Goal: Information Seeking & Learning: Find specific fact

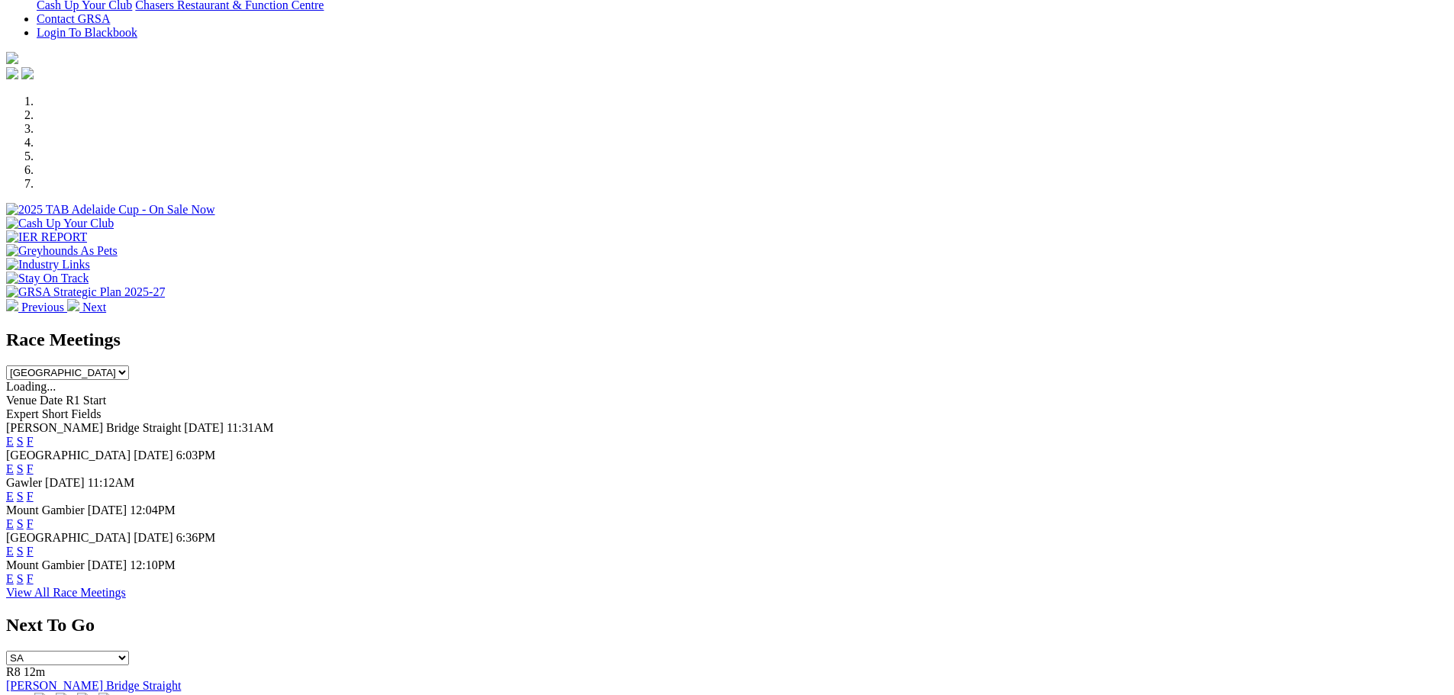
scroll to position [458, 0]
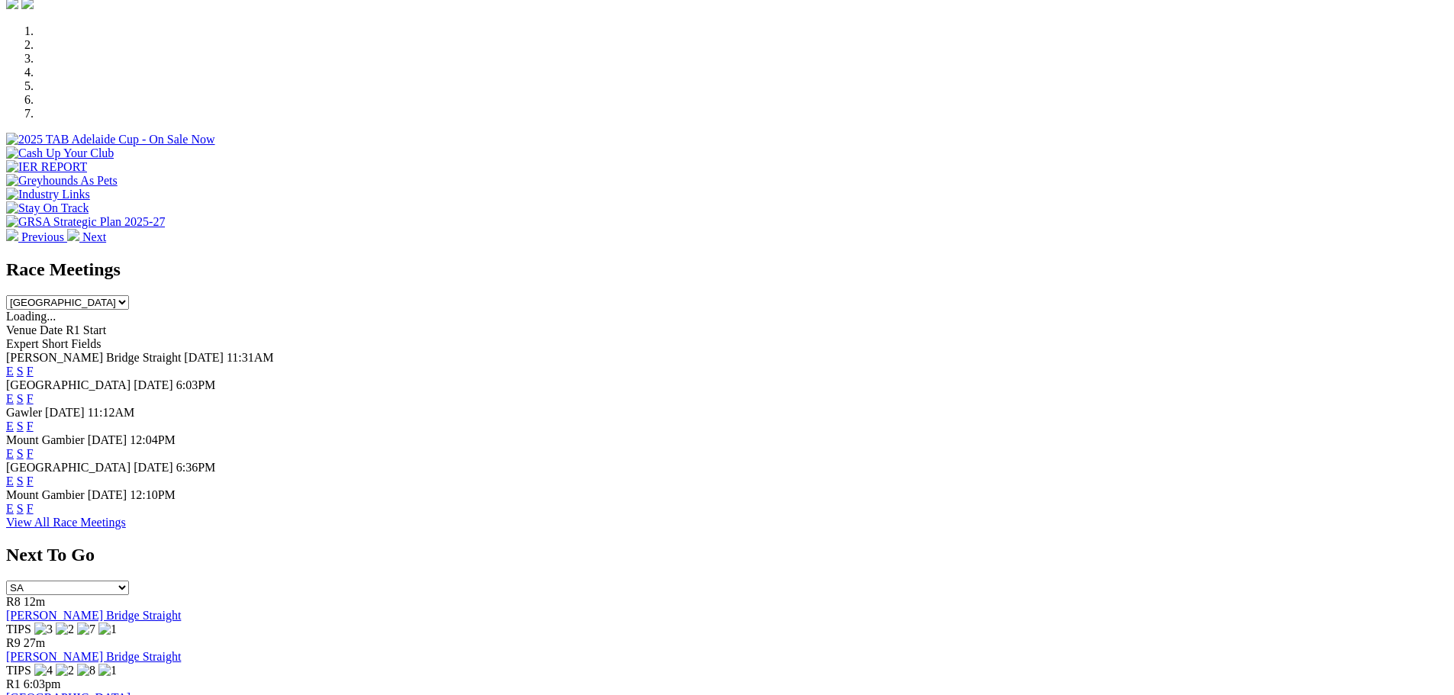
click at [129, 295] on select "[GEOGRAPHIC_DATA] [GEOGRAPHIC_DATA] [GEOGRAPHIC_DATA] [GEOGRAPHIC_DATA] [GEOGRA…" at bounding box center [67, 302] width 123 height 14
select select "WA"
click at [129, 295] on select "South Australia New South Wales Northern Territory Queensland Tasmania Victoria…" at bounding box center [67, 302] width 123 height 14
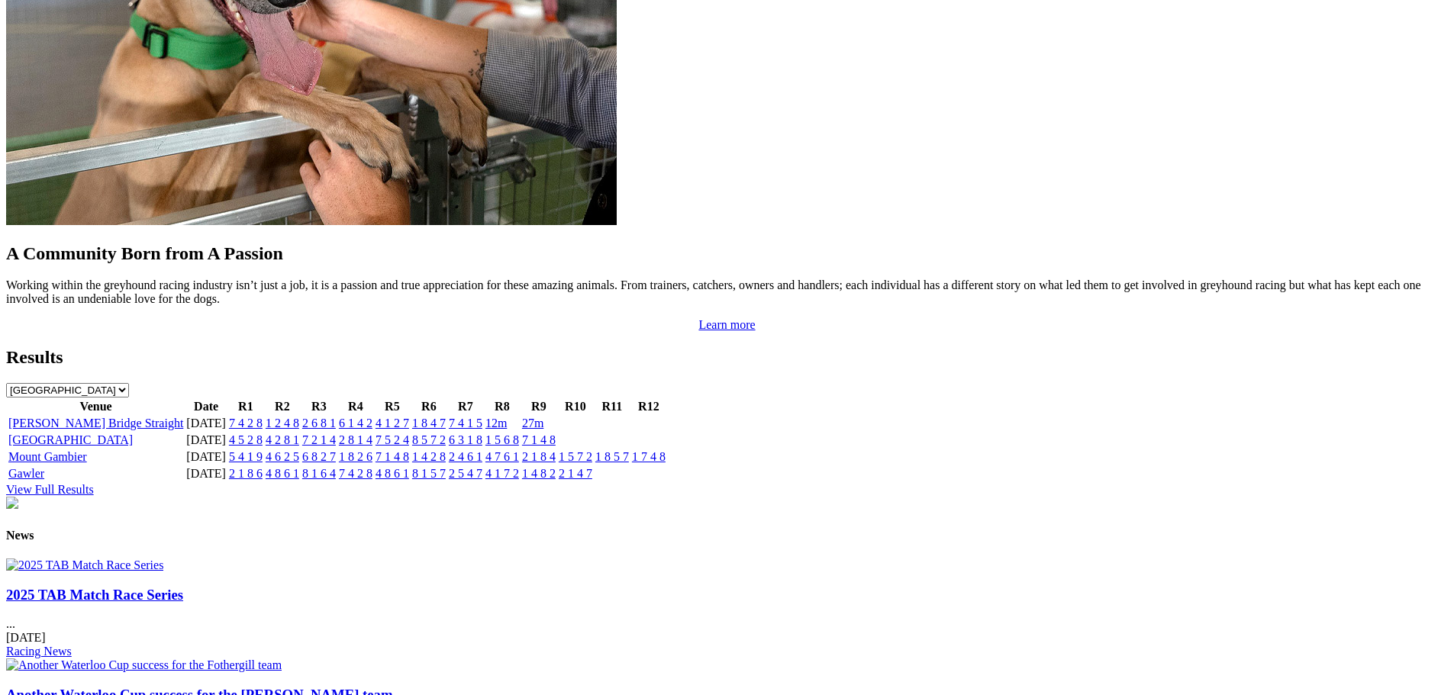
scroll to position [1373, 0]
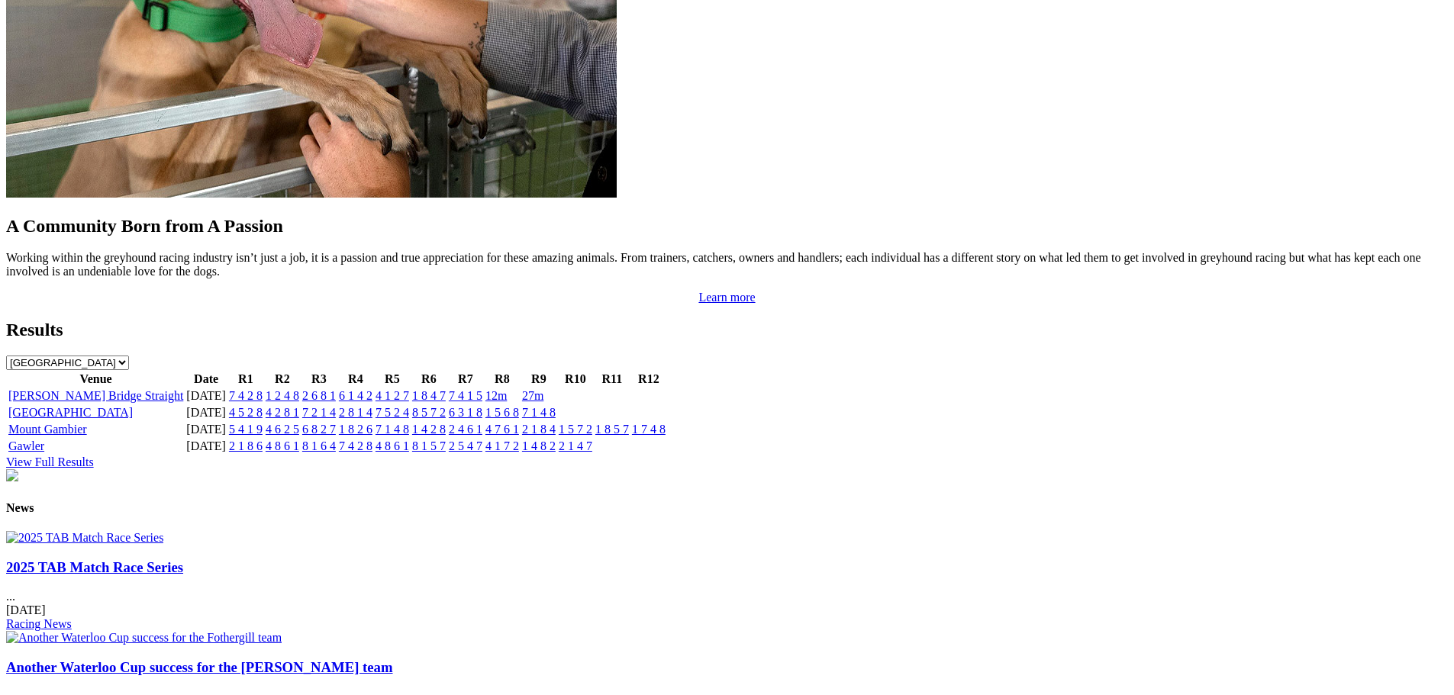
click at [129, 356] on select "South Australia New South Wales Northern Territory Queensland Tasmania Victoria…" at bounding box center [67, 363] width 123 height 14
select select "WA"
click at [129, 356] on select "South Australia New South Wales Northern Territory Queensland Tasmania Victoria…" at bounding box center [67, 363] width 123 height 14
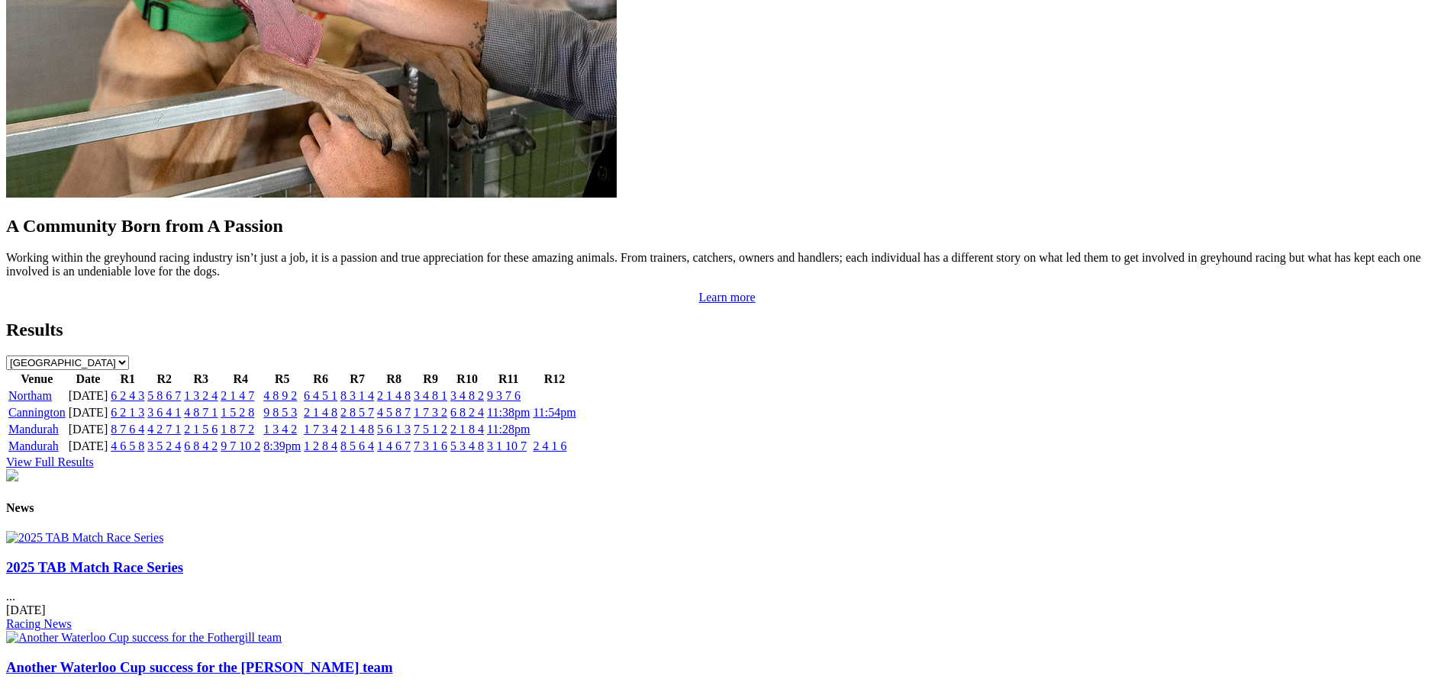
click at [94, 456] on link "View Full Results" at bounding box center [50, 462] width 88 height 13
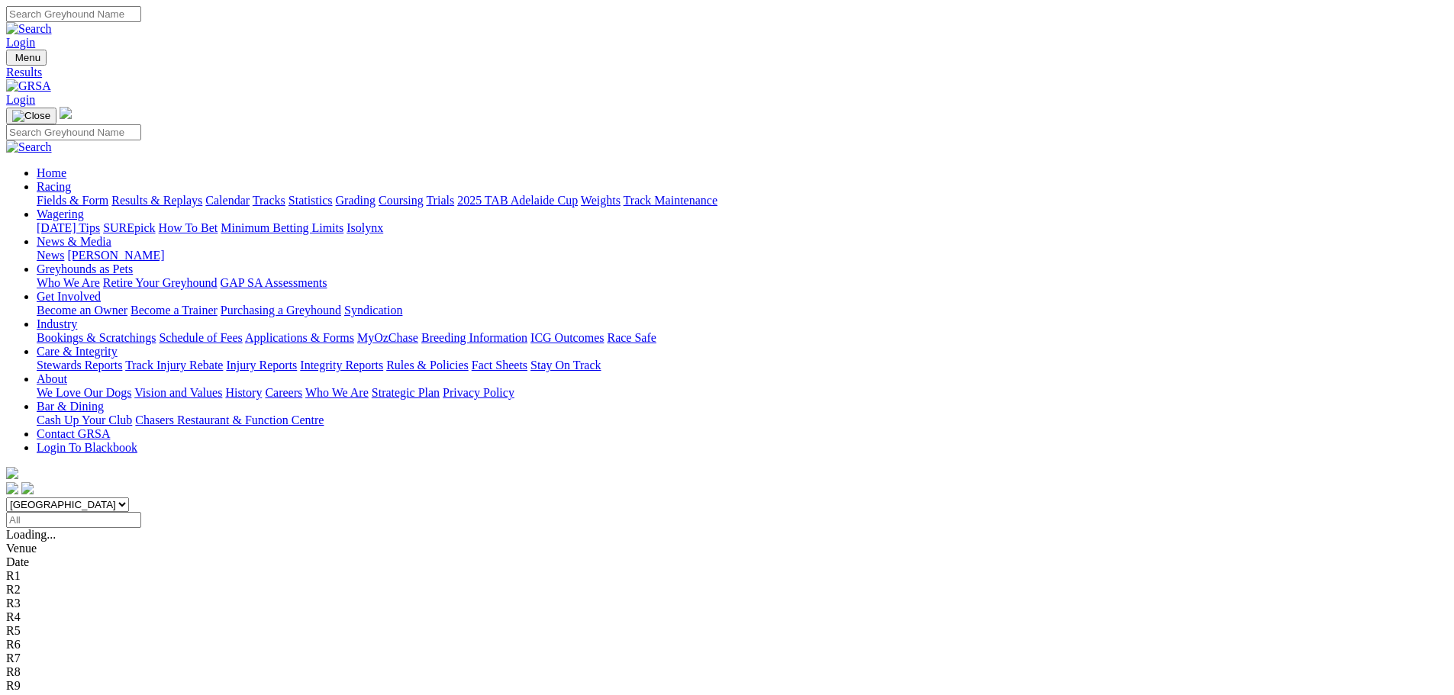
click at [141, 512] on input "Select date" at bounding box center [73, 520] width 135 height 16
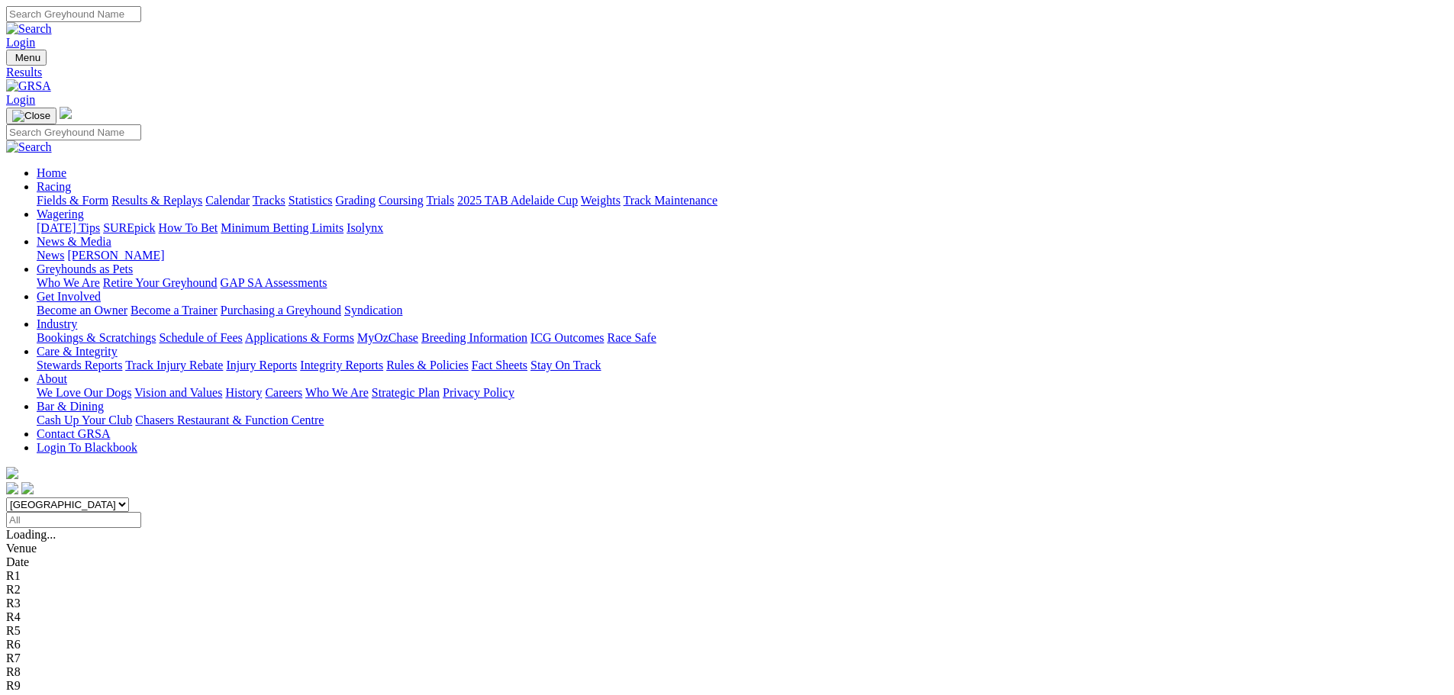
type input "Thursday, 1 Aug 2024"
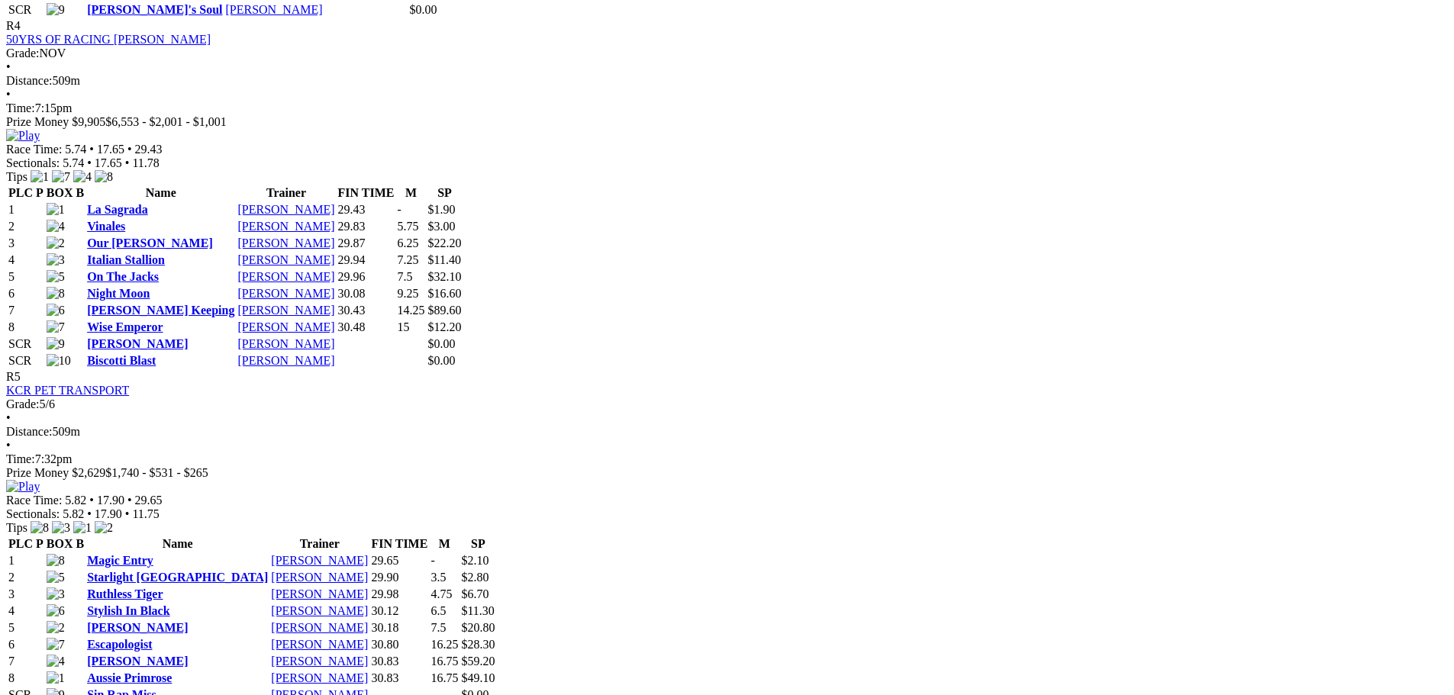
scroll to position [1679, 0]
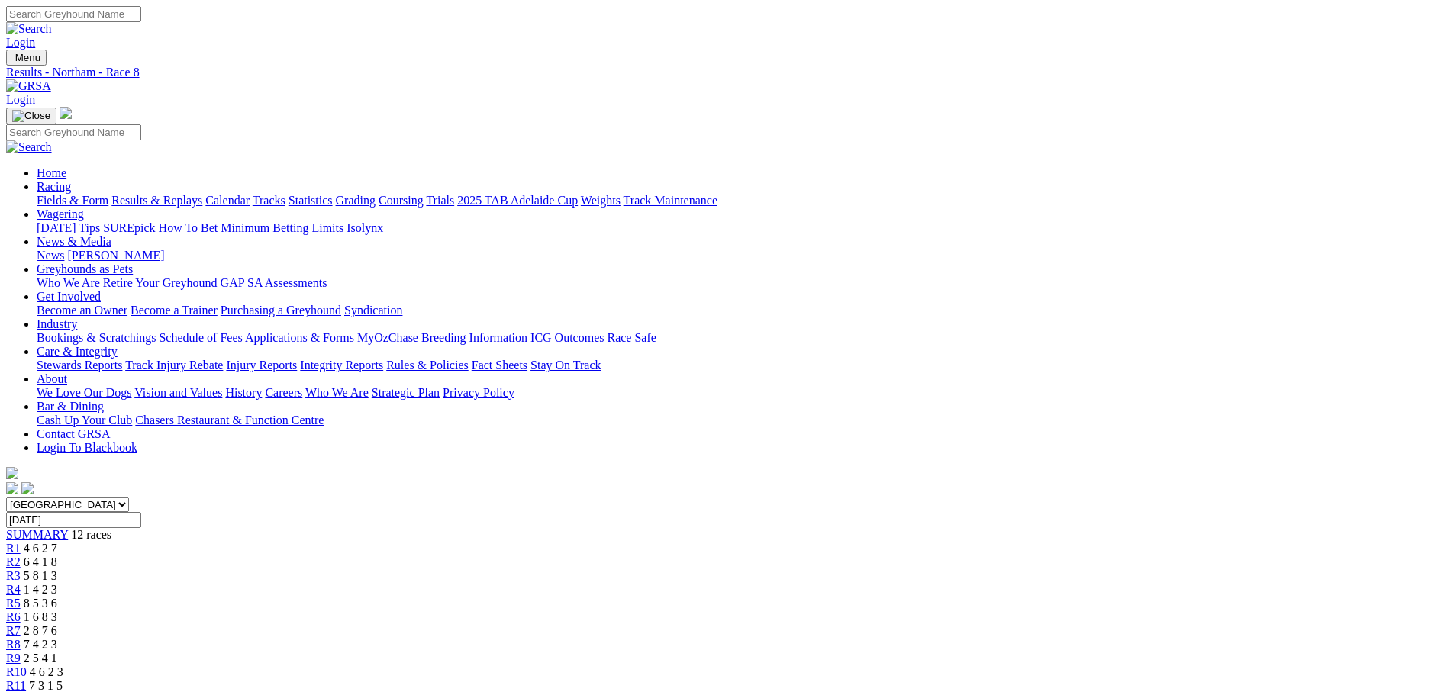
click at [141, 512] on input "Thursday, 1 Aug 2024" at bounding box center [73, 520] width 135 height 16
type input "Tuesday, 17 Sep 2024"
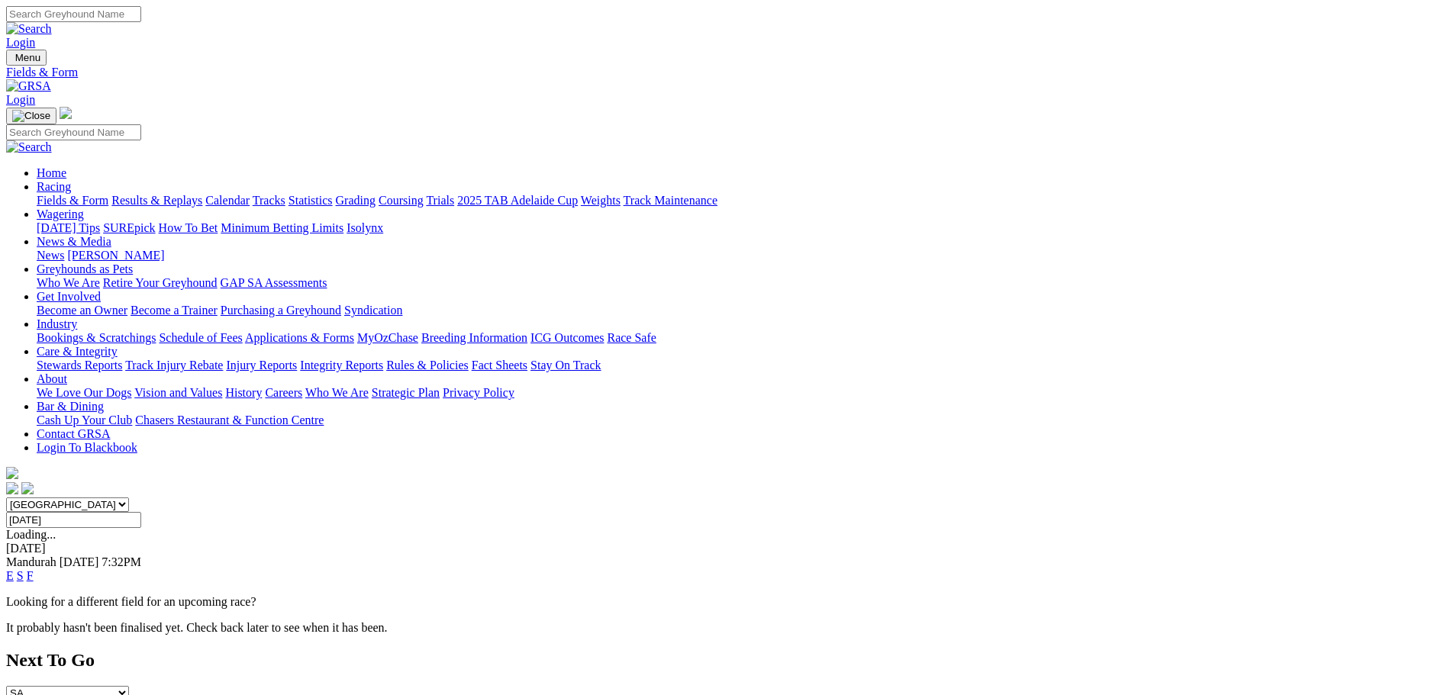
click at [141, 512] on input "[DATE]" at bounding box center [73, 520] width 135 height 16
type input "[DATE]"
click at [50, 555] on span "Northam" at bounding box center [27, 561] width 43 height 13
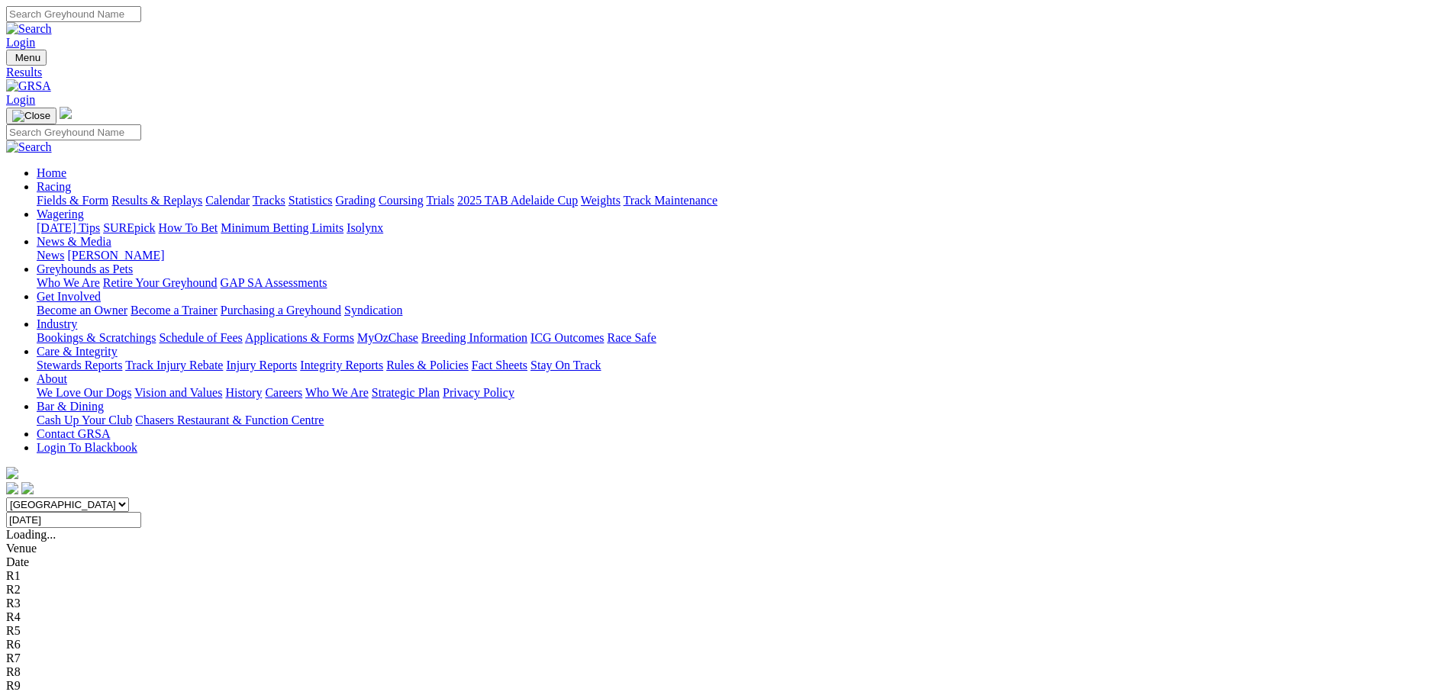
click at [141, 512] on input "[DATE]" at bounding box center [73, 520] width 135 height 16
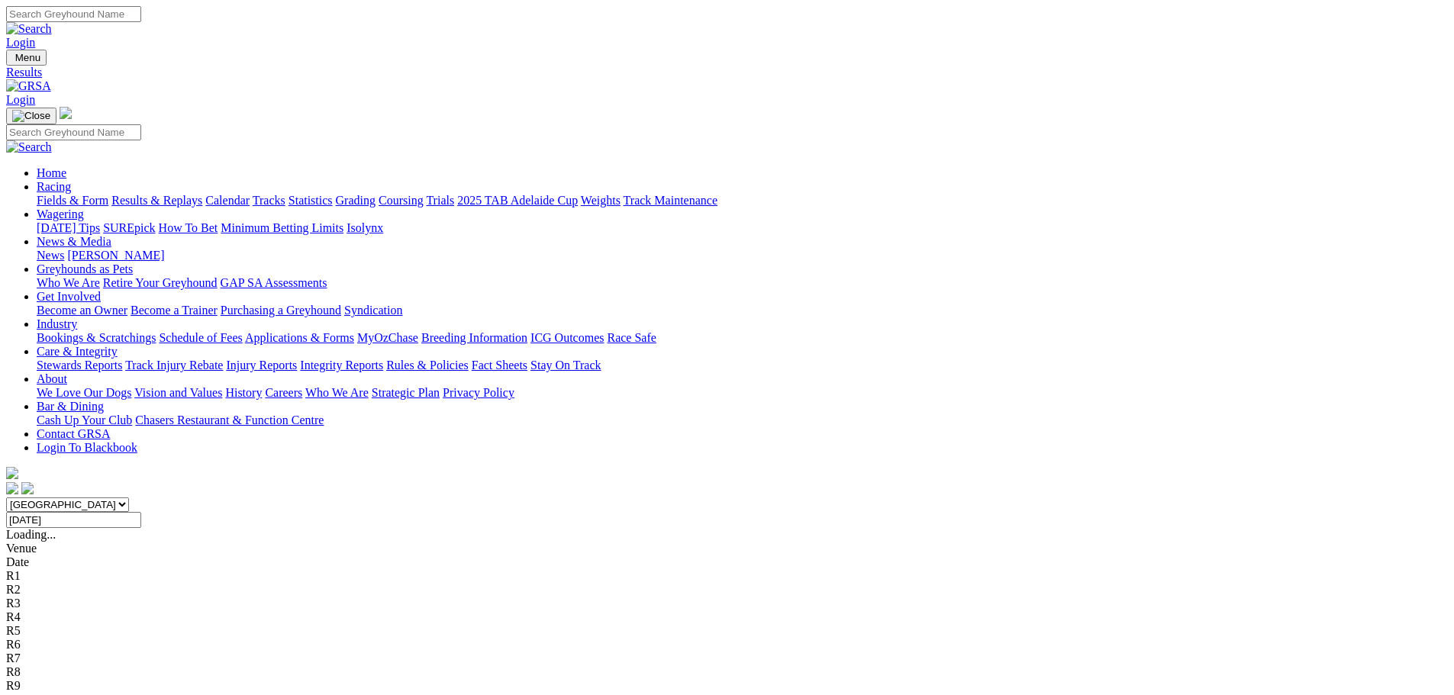
type input "[DATE]"
click at [141, 512] on input "[DATE]" at bounding box center [73, 520] width 135 height 16
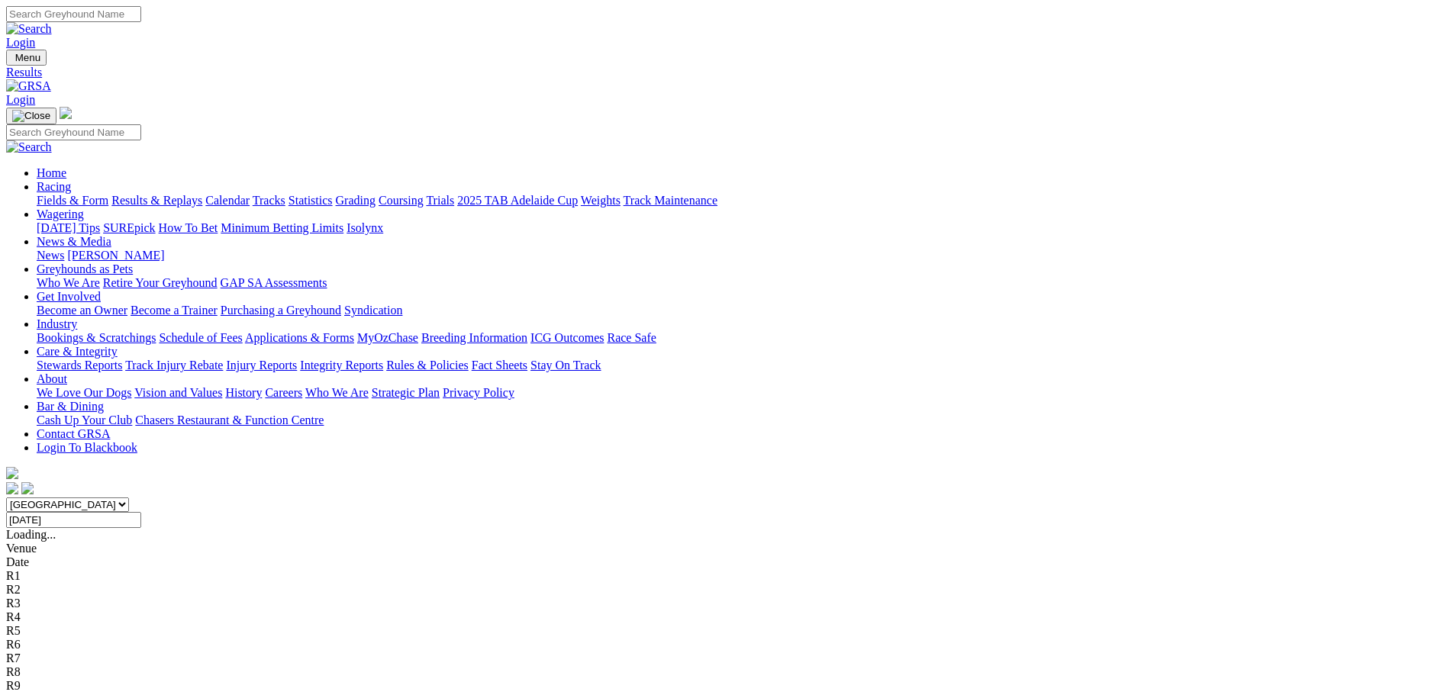
type input "[DATE]"
click at [141, 512] on input "[DATE]" at bounding box center [73, 520] width 135 height 16
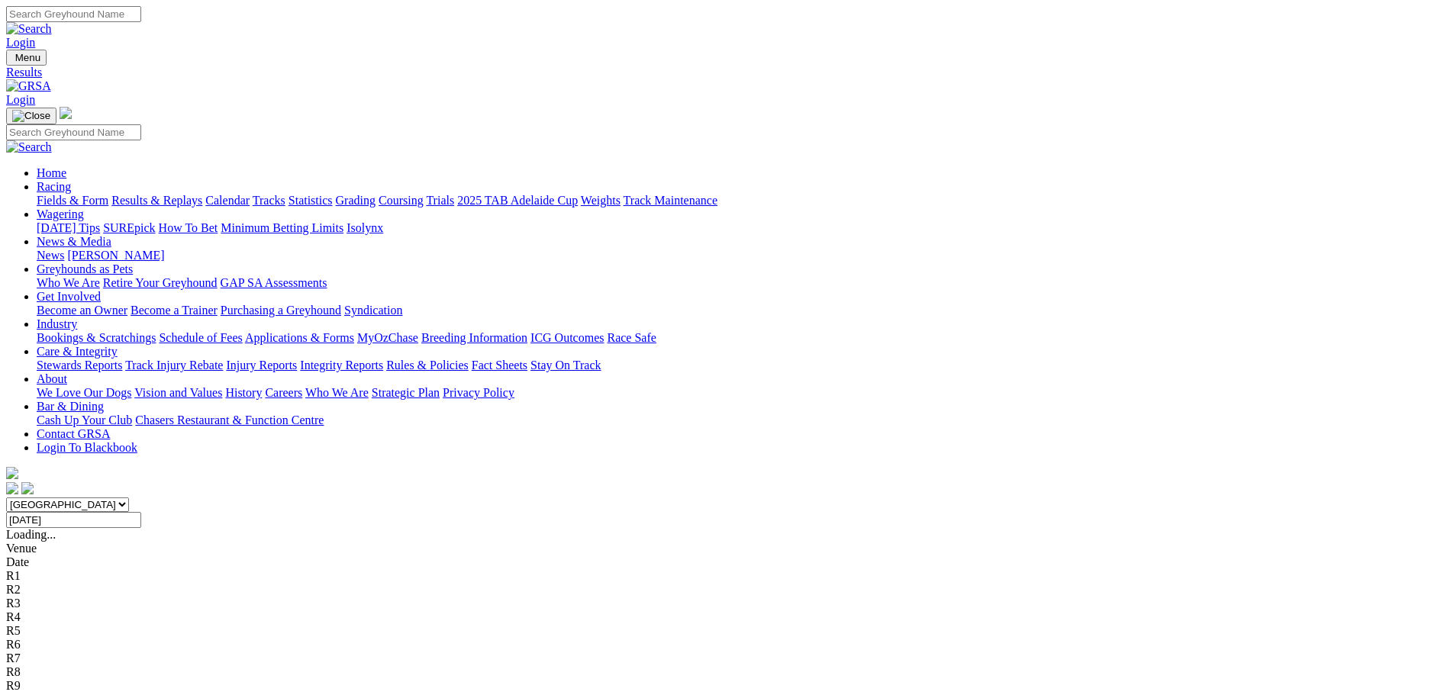
type input "Saturday, 11 Jan 2025"
click at [141, 512] on input "Saturday, 11 Jan 2025" at bounding box center [73, 520] width 135 height 16
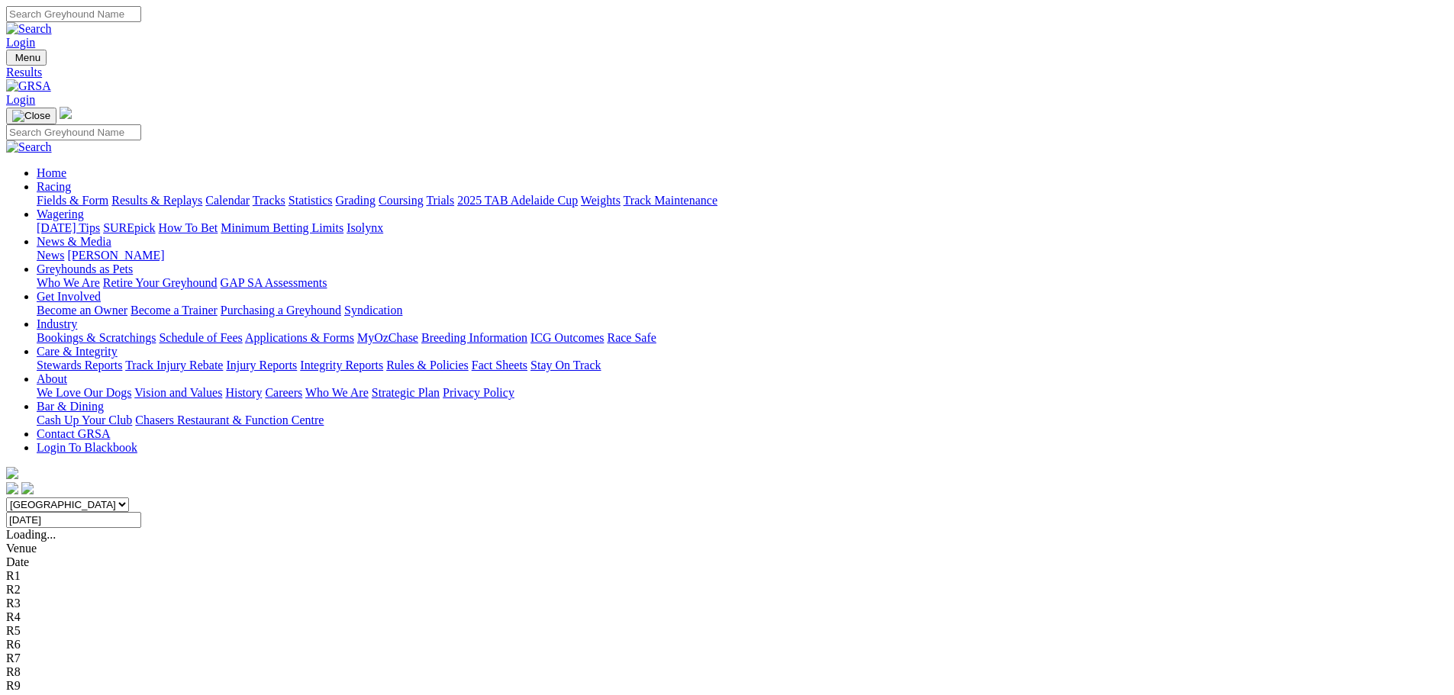
type input "[DATE]"
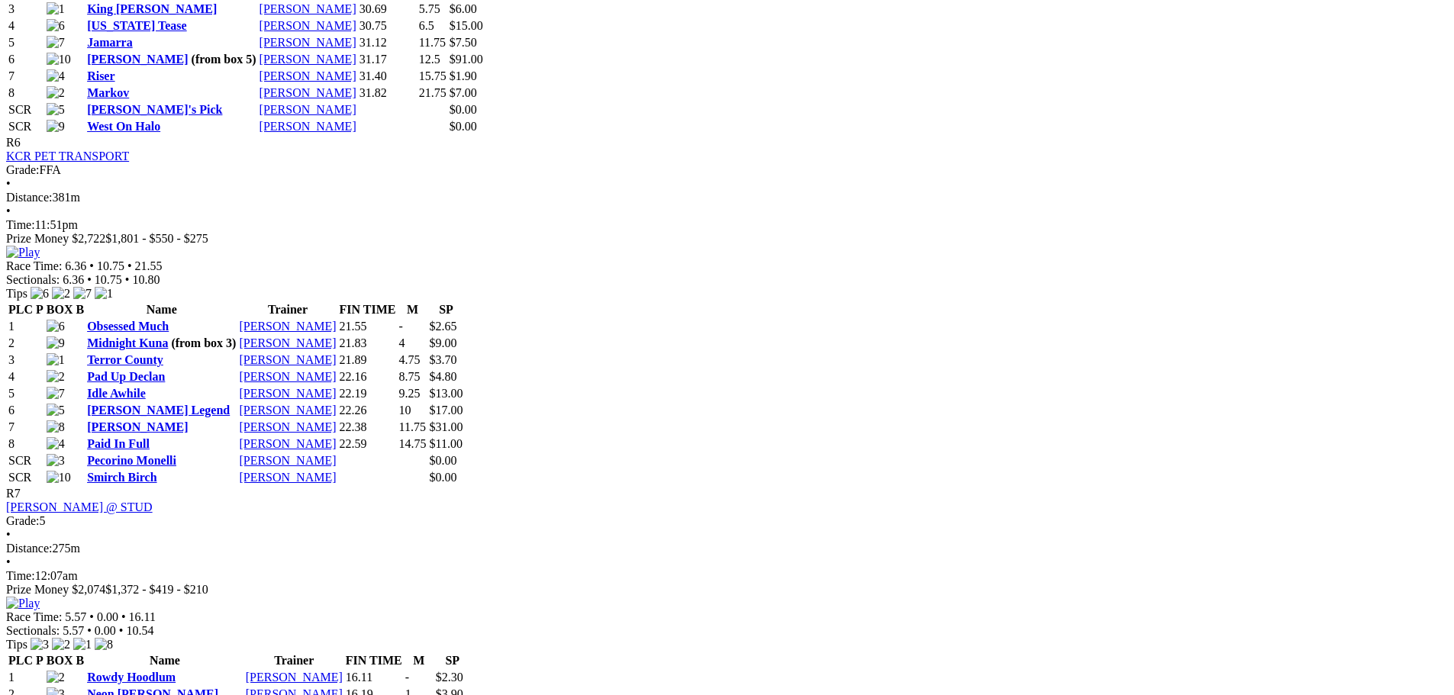
scroll to position [2213, 0]
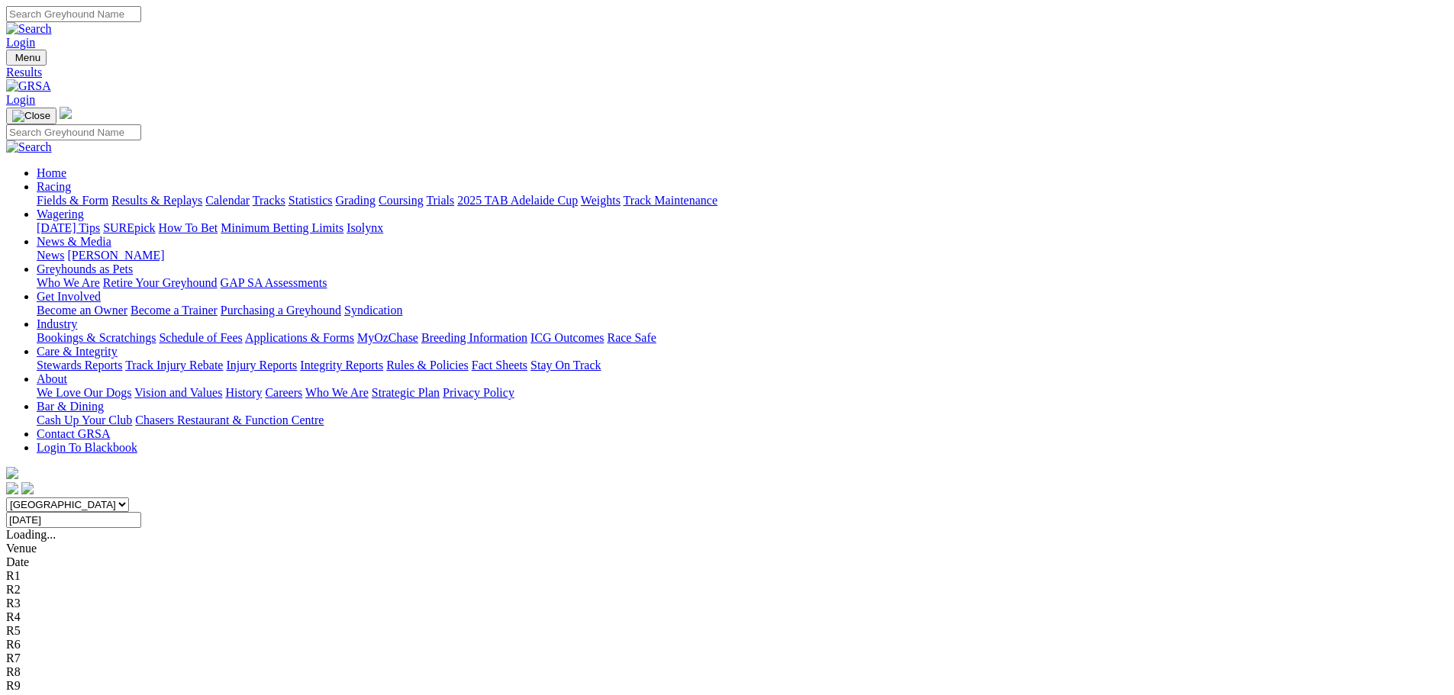
click at [141, 512] on input "[DATE]" at bounding box center [73, 520] width 135 height 16
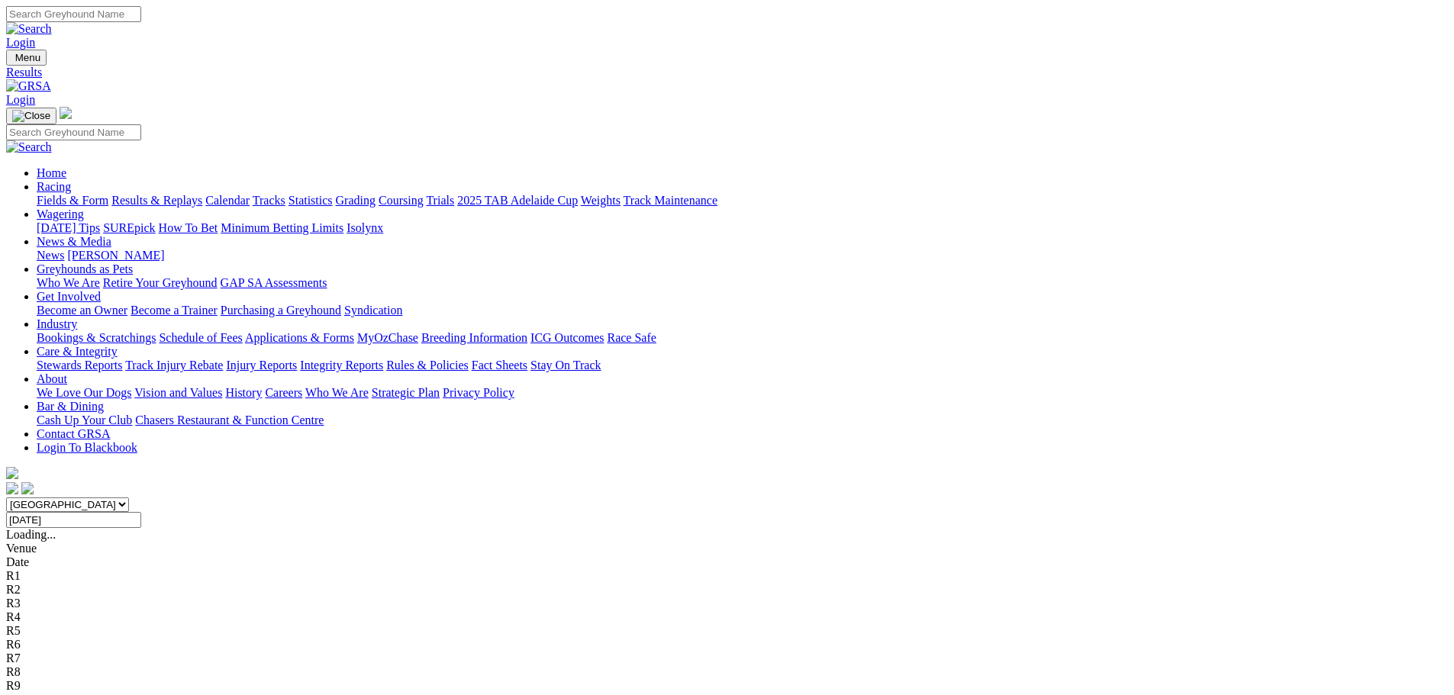
type input "[DATE]"
click at [141, 512] on input "Saturday, 24 May 2025" at bounding box center [73, 520] width 135 height 16
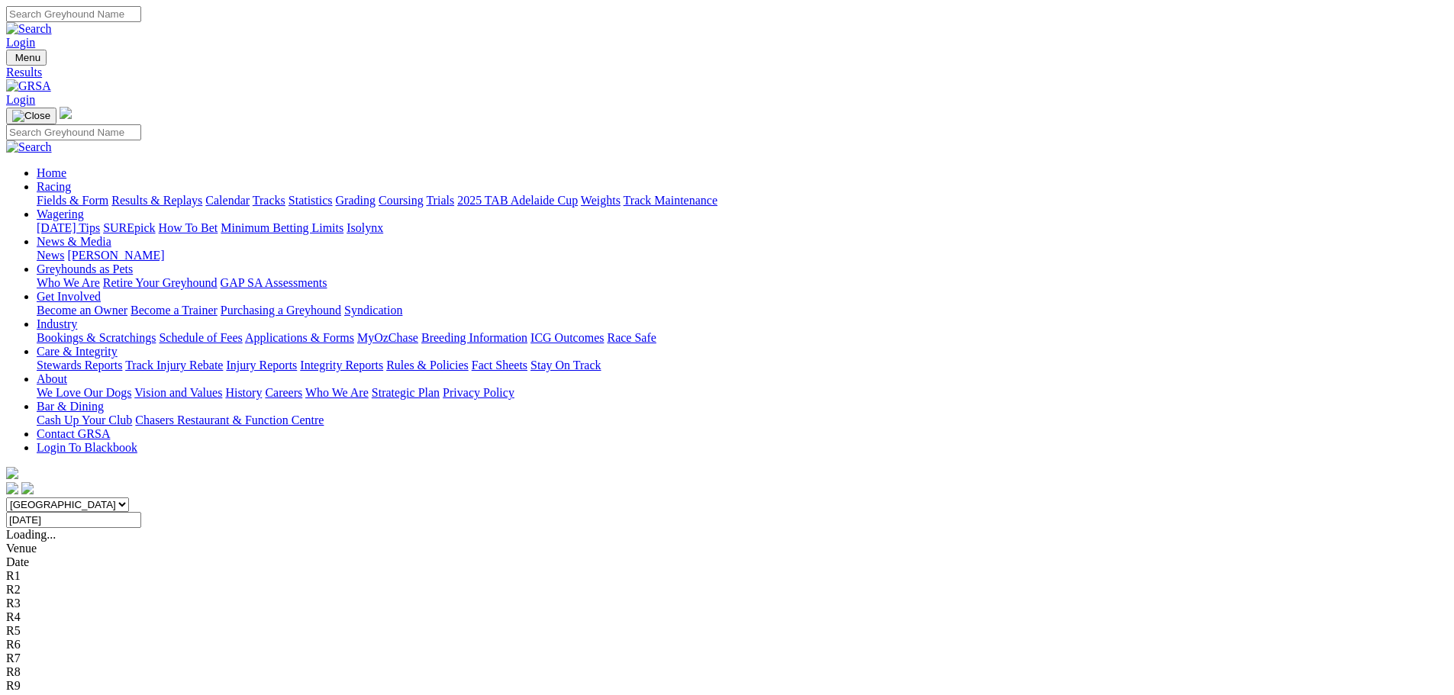
type input "[DATE]"
drag, startPoint x: 260, startPoint y: 335, endPoint x: 398, endPoint y: 347, distance: 137.9
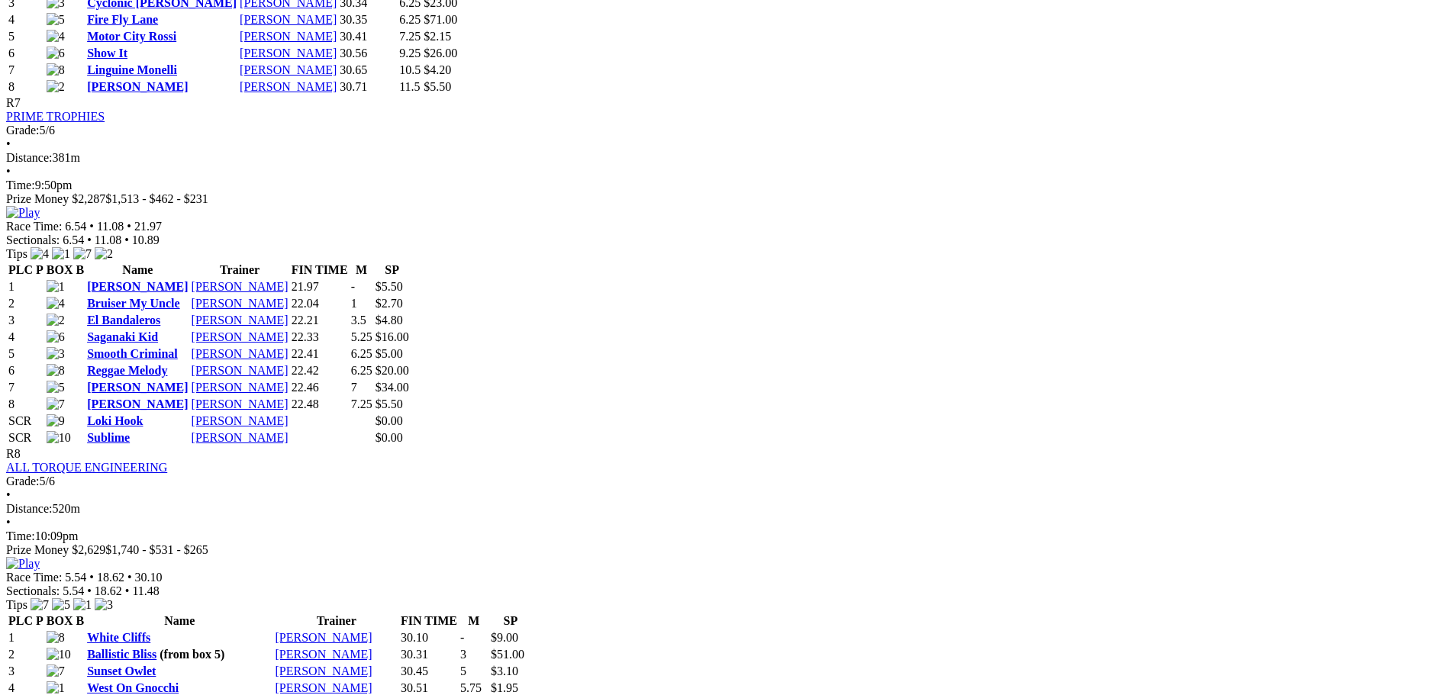
scroll to position [2754, 0]
